Goal: Task Accomplishment & Management: Use online tool/utility

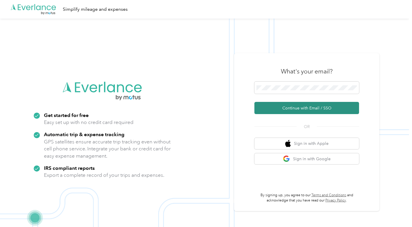
click at [300, 112] on button "Continue with Email / SSO" at bounding box center [306, 108] width 105 height 12
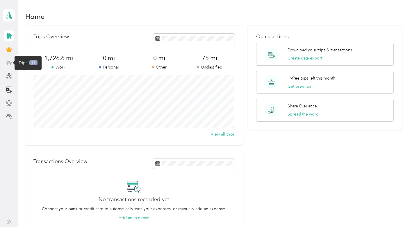
click at [7, 63] on icon at bounding box center [9, 63] width 6 height 6
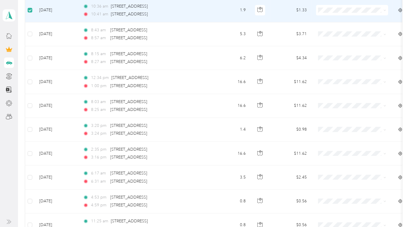
scroll to position [153, 0]
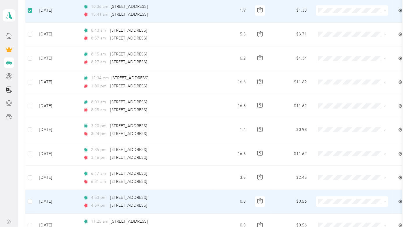
click at [61, 201] on td "[DATE]" at bounding box center [57, 202] width 44 height 24
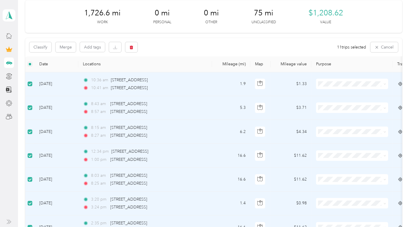
scroll to position [79, 0]
click at [131, 46] on icon "button" at bounding box center [131, 47] width 4 height 4
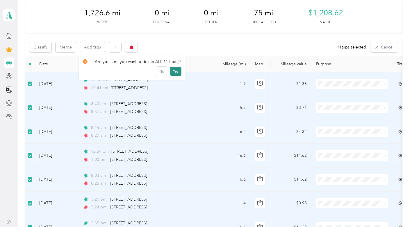
click at [175, 70] on button "Yes" at bounding box center [175, 71] width 11 height 9
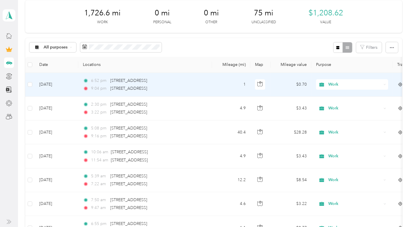
click at [205, 78] on td "6:52 pm [STREET_ADDRESS] 9:04 pm [STREET_ADDRESS]" at bounding box center [145, 85] width 134 height 24
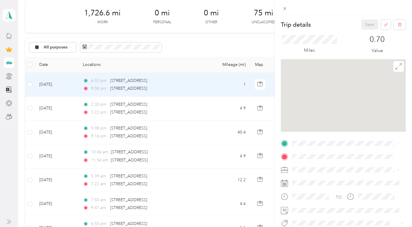
click at [190, 49] on div "Trip details Save This trip cannot be edited because it is either under review,…" at bounding box center [206, 113] width 412 height 227
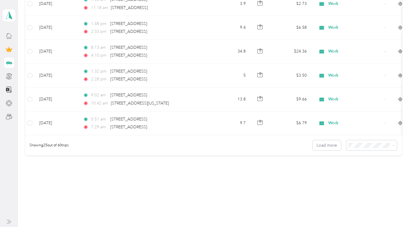
scroll to position [617, 0]
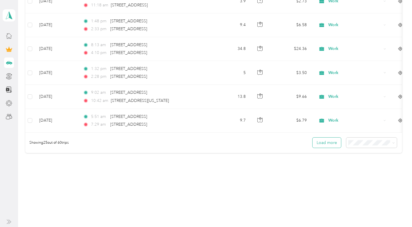
click at [330, 144] on button "Load more" at bounding box center [326, 143] width 28 height 10
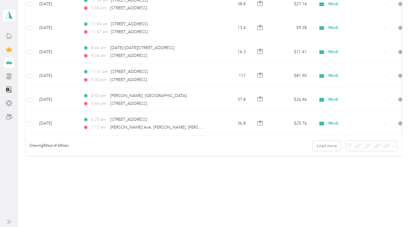
scroll to position [1218, 0]
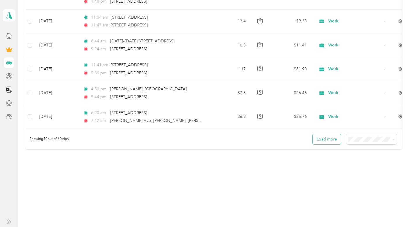
click at [329, 134] on button "Load more" at bounding box center [326, 139] width 28 height 10
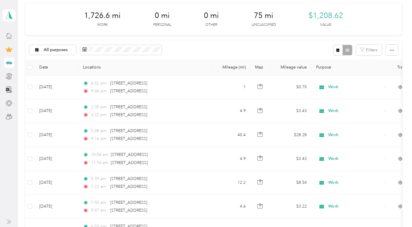
scroll to position [0, 0]
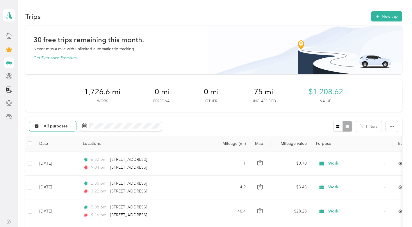
click at [52, 126] on span "All purposes" at bounding box center [56, 126] width 24 height 4
click at [52, 149] on li "Unclassified" at bounding box center [52, 147] width 47 height 10
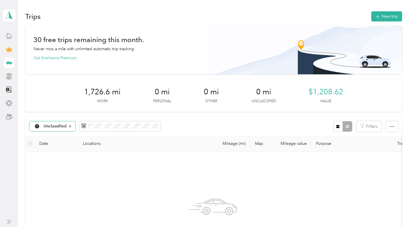
click at [62, 127] on span "Unclassified" at bounding box center [55, 126] width 23 height 4
click at [50, 156] on span "Work" at bounding box center [59, 155] width 30 height 6
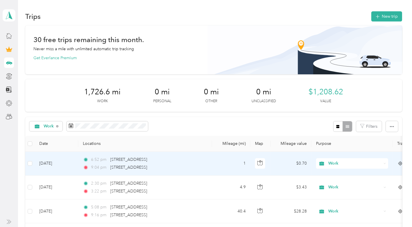
click at [183, 162] on div "6:52 pm [STREET_ADDRESS]" at bounding box center [144, 160] width 122 height 6
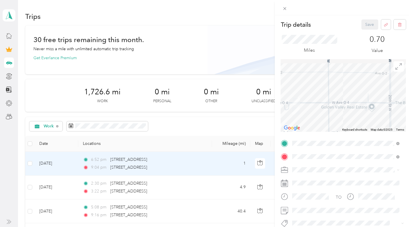
click at [194, 126] on div "Trip details Save This trip cannot be edited because it is either under review,…" at bounding box center [206, 113] width 412 height 227
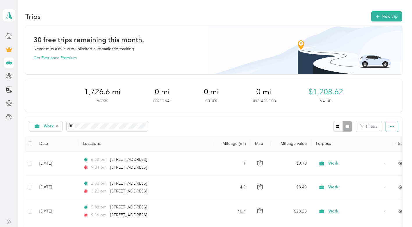
click at [392, 127] on icon "button" at bounding box center [392, 126] width 4 height 1
click at [381, 148] on span "Export" at bounding box center [382, 147] width 12 height 5
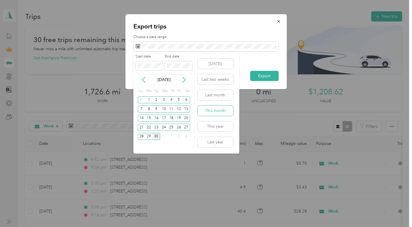
click at [217, 113] on button "This month" at bounding box center [215, 111] width 35 height 10
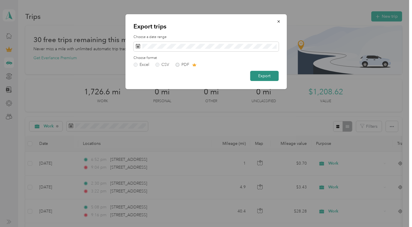
click at [265, 76] on button "Export" at bounding box center [264, 76] width 28 height 10
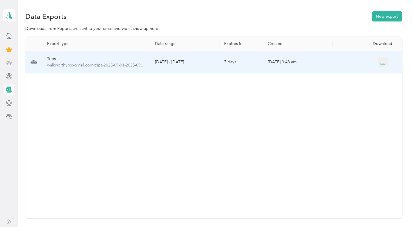
click at [382, 65] on icon "button" at bounding box center [382, 62] width 5 height 5
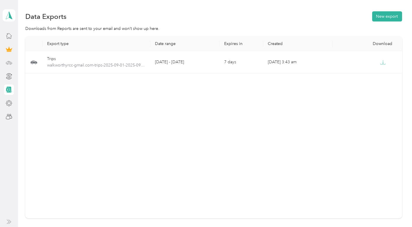
click at [12, 63] on div at bounding box center [9, 63] width 10 height 10
